Goal: Information Seeking & Learning: Learn about a topic

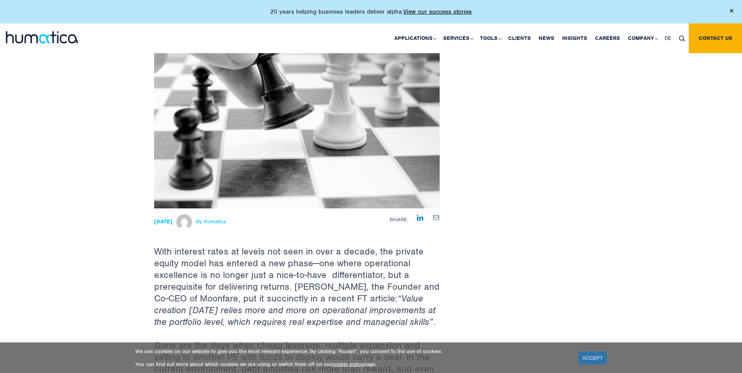
scroll to position [156, 0]
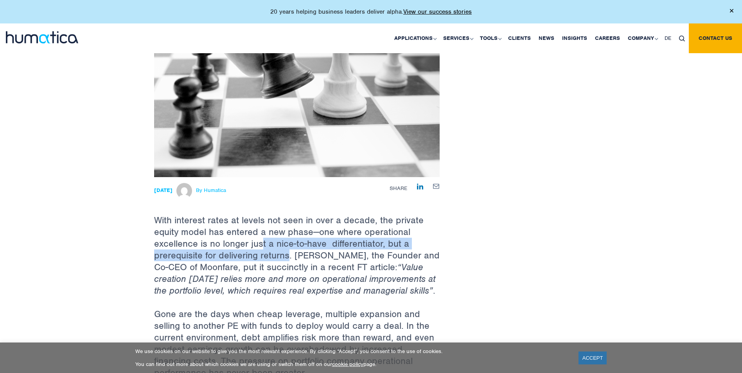
drag, startPoint x: 262, startPoint y: 238, endPoint x: 287, endPoint y: 249, distance: 27.5
click at [287, 249] on p "With interest rates at levels not seen in over a decade, the private equity mod…" at bounding box center [296, 242] width 285 height 131
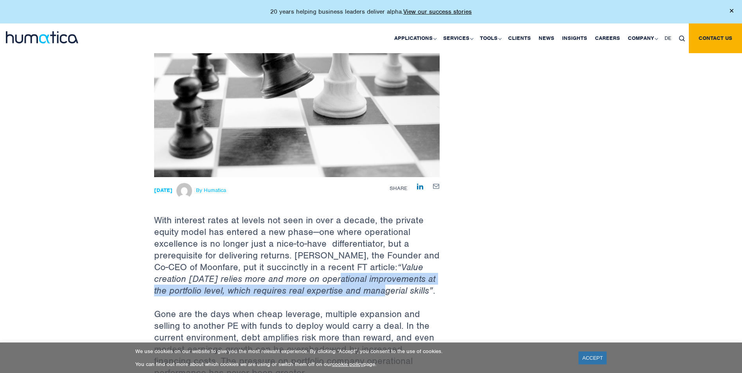
drag, startPoint x: 336, startPoint y: 280, endPoint x: 390, endPoint y: 290, distance: 54.9
click at [390, 290] on em "“Value creation today relies more and more on operational improvements at the p…" at bounding box center [294, 278] width 281 height 35
drag, startPoint x: 390, startPoint y: 290, endPoint x: 308, endPoint y: 294, distance: 81.8
click at [308, 294] on em "“Value creation today relies more and more on operational improvements at the p…" at bounding box center [294, 278] width 281 height 35
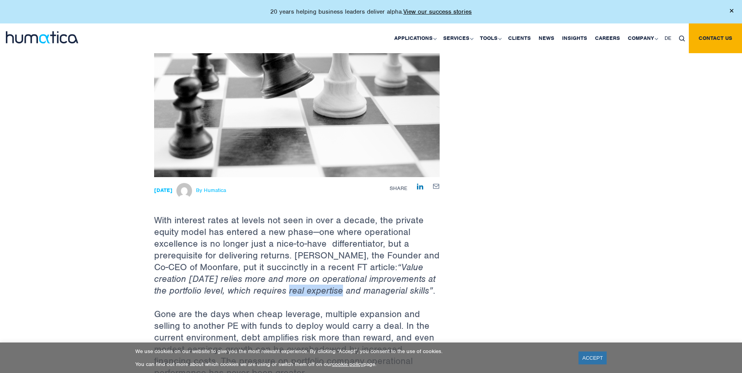
drag, startPoint x: 292, startPoint y: 290, endPoint x: 346, endPoint y: 289, distance: 54.0
click at [346, 289] on em "“Value creation today relies more and more on operational improvements at the p…" at bounding box center [294, 278] width 281 height 35
drag, startPoint x: 346, startPoint y: 289, endPoint x: 362, endPoint y: 292, distance: 16.3
click at [362, 292] on em "“Value creation today relies more and more on operational improvements at the p…" at bounding box center [294, 278] width 281 height 35
drag, startPoint x: 286, startPoint y: 288, endPoint x: 341, endPoint y: 288, distance: 55.1
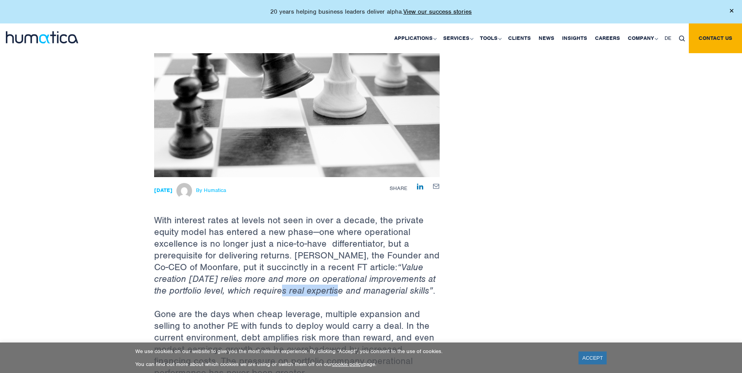
click at [341, 288] on em "“Value creation today relies more and more on operational improvements at the p…" at bounding box center [294, 278] width 281 height 35
drag, startPoint x: 341, startPoint y: 288, endPoint x: 366, endPoint y: 289, distance: 24.7
click at [366, 289] on em "“Value creation today relies more and more on operational improvements at the p…" at bounding box center [294, 278] width 281 height 35
click at [292, 289] on em "“Value creation today relies more and more on operational improvements at the p…" at bounding box center [294, 278] width 281 height 35
drag, startPoint x: 363, startPoint y: 289, endPoint x: 428, endPoint y: 287, distance: 64.9
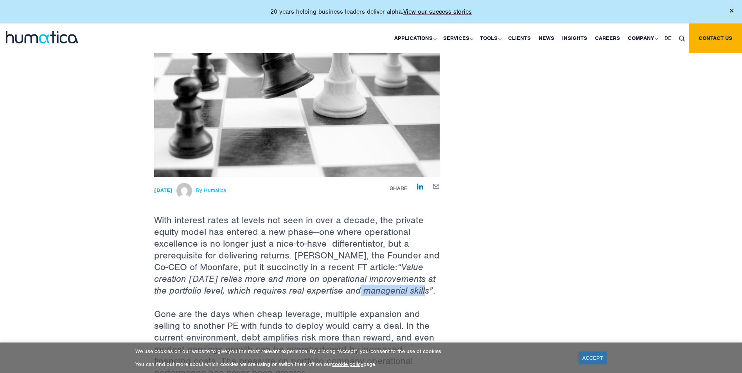
click at [428, 287] on em "“Value creation today relies more and more on operational improvements at the p…" at bounding box center [294, 278] width 281 height 35
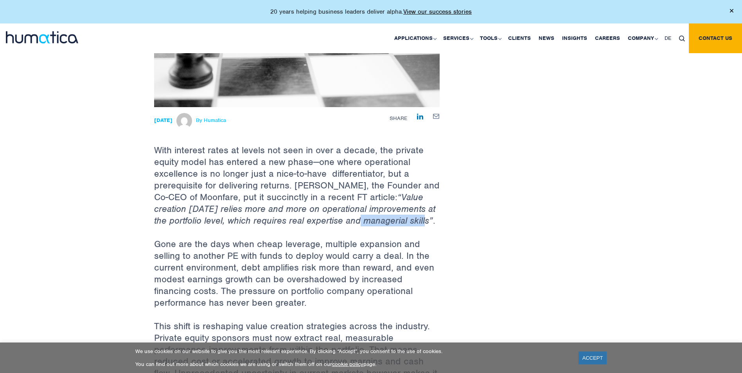
scroll to position [235, 0]
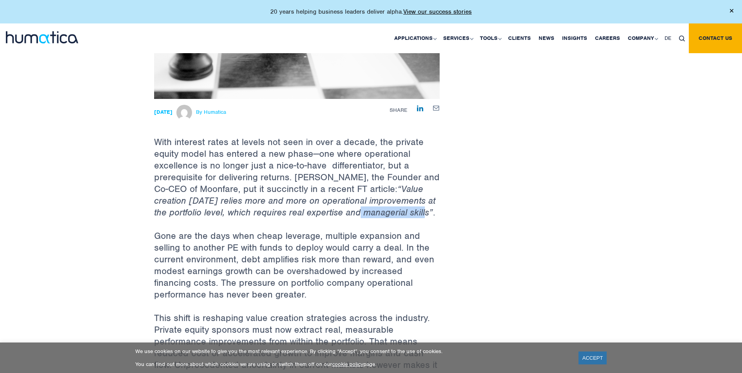
click at [393, 213] on em "“Value creation today relies more and more on operational improvements at the p…" at bounding box center [294, 200] width 281 height 35
drag, startPoint x: 393, startPoint y: 213, endPoint x: 390, endPoint y: 226, distance: 13.7
click at [391, 227] on p "With interest rates at levels not seen in over a decade, the private equity mod…" at bounding box center [296, 164] width 285 height 131
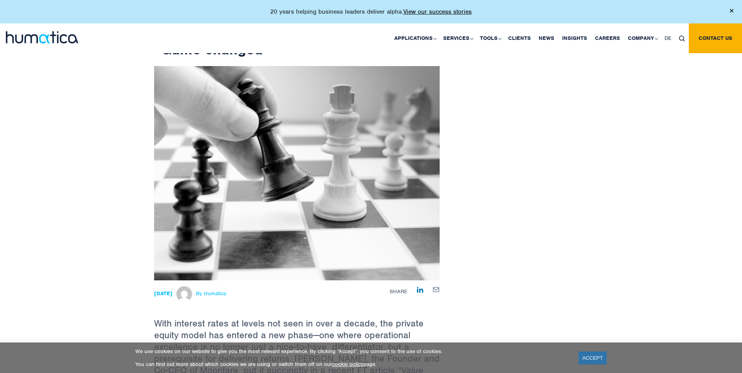
scroll to position [156, 0]
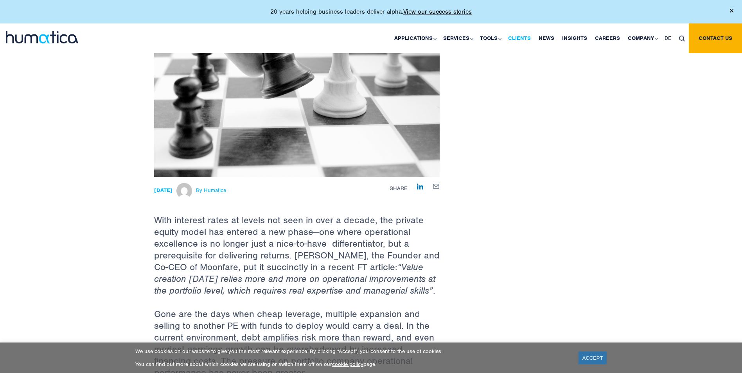
click at [520, 37] on link "Clients" at bounding box center [519, 38] width 30 height 30
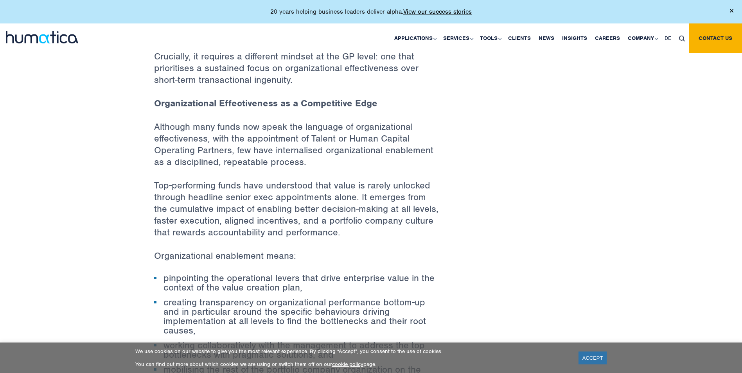
scroll to position [743, 0]
click at [293, 233] on p "Top-performing funds have understood that value is rarely unlocked through head…" at bounding box center [296, 214] width 285 height 70
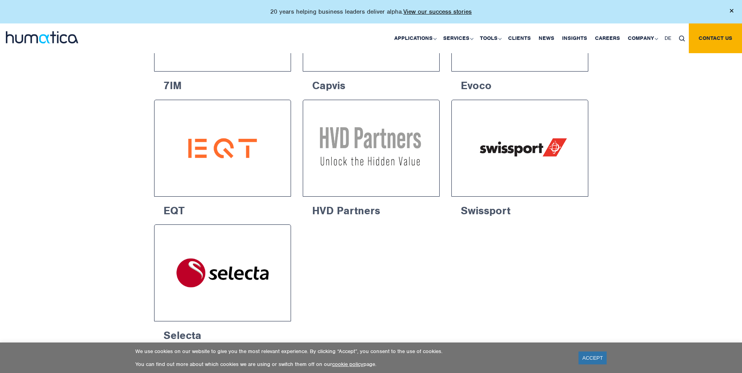
scroll to position [1290, 0]
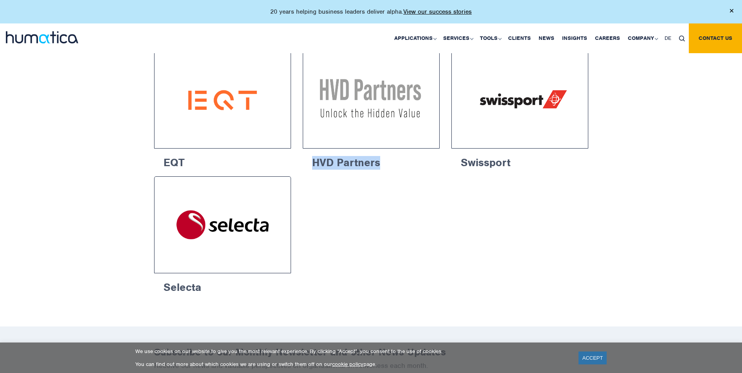
drag, startPoint x: 363, startPoint y: 165, endPoint x: 315, endPoint y: 161, distance: 48.6
click at [315, 161] on h6 "HVD Partners" at bounding box center [371, 161] width 137 height 25
drag, startPoint x: 140, startPoint y: 161, endPoint x: 161, endPoint y: 161, distance: 21.1
click at [161, 161] on h6 "EQT" at bounding box center [222, 161] width 137 height 25
